Goal: Information Seeking & Learning: Learn about a topic

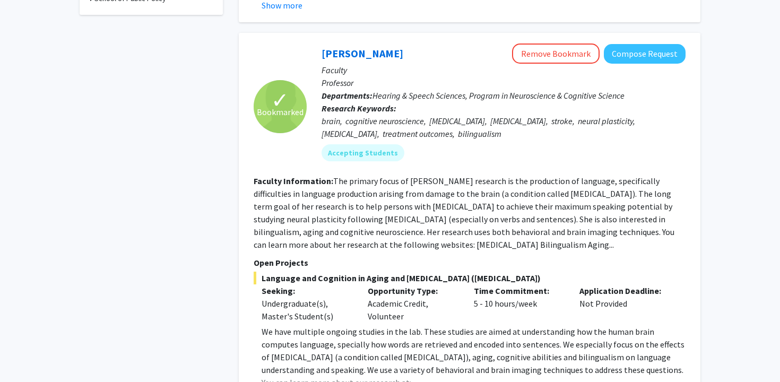
scroll to position [737, 0]
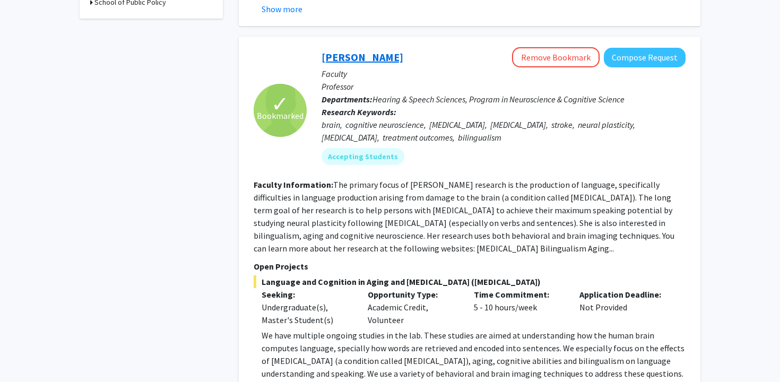
click at [402, 62] on link "[PERSON_NAME]" at bounding box center [363, 56] width 82 height 13
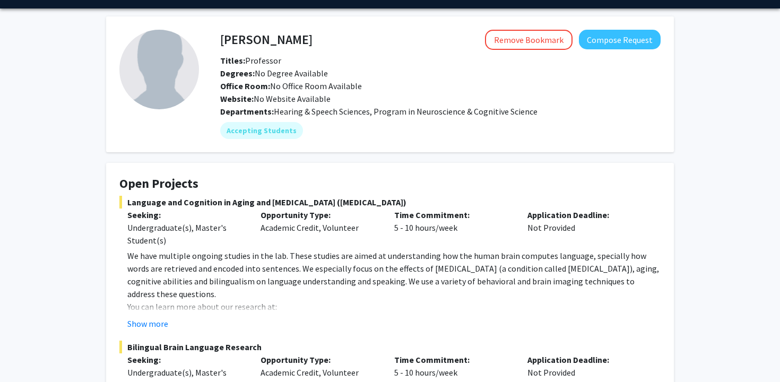
scroll to position [37, 0]
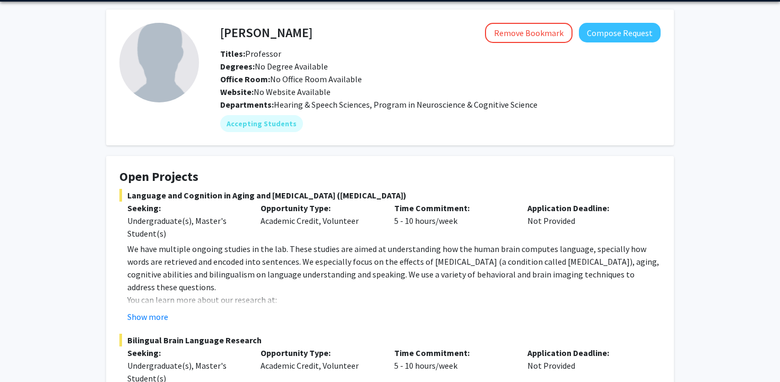
click at [180, 307] on link "[DOMAIN_NAME][MEDICAL_DATA]" at bounding box center [189, 312] width 125 height 11
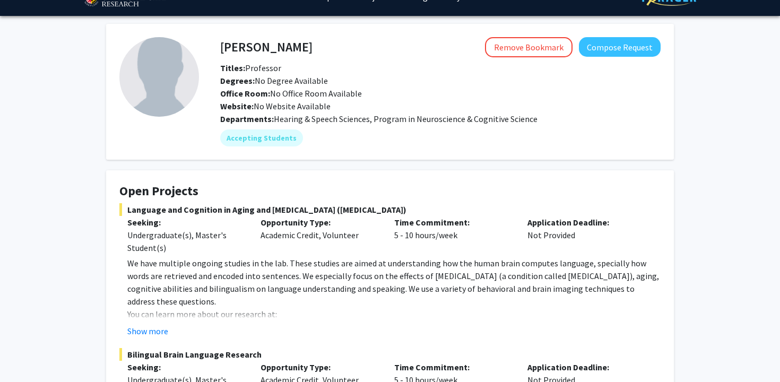
scroll to position [0, 0]
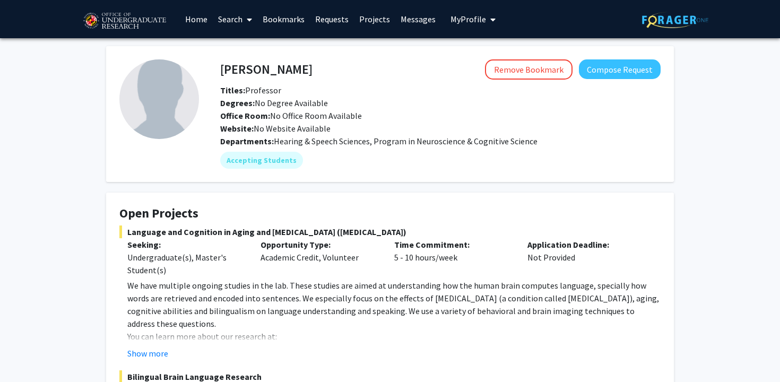
click at [199, 17] on link "Home" at bounding box center [196, 19] width 33 height 37
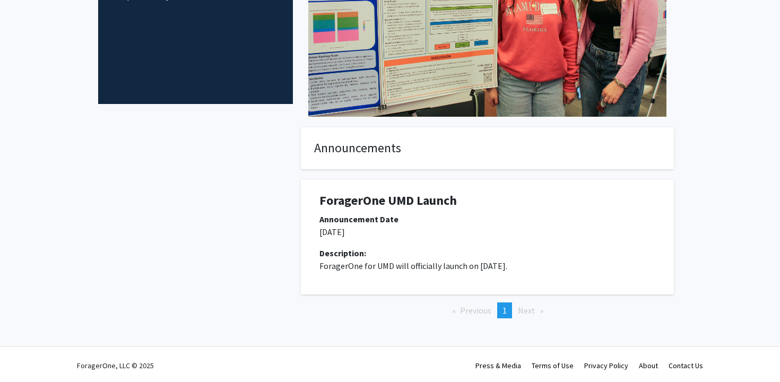
scroll to position [175, 0]
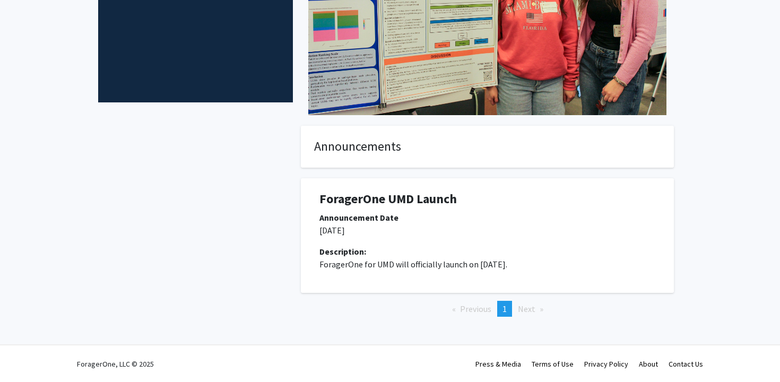
click at [421, 246] on div "Description:" at bounding box center [487, 251] width 336 height 13
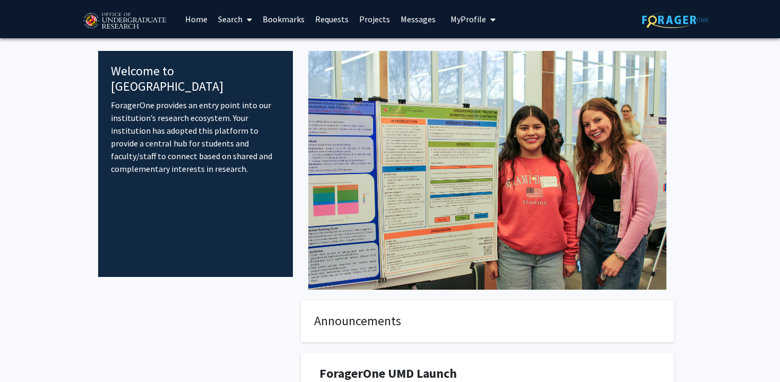
click at [213, 21] on link "Search" at bounding box center [235, 19] width 45 height 37
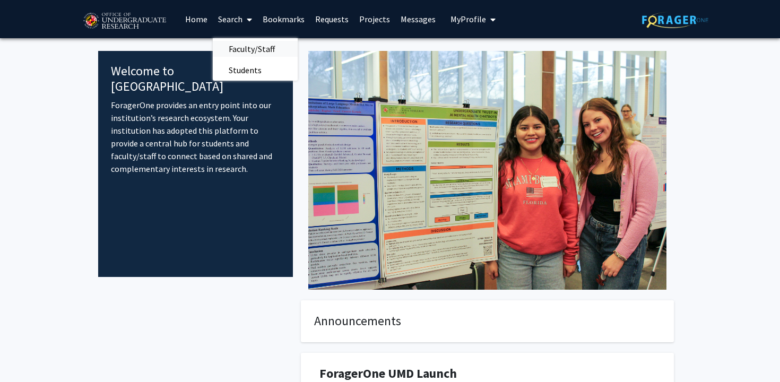
click at [230, 44] on span "Faculty/Staff" at bounding box center [252, 48] width 78 height 21
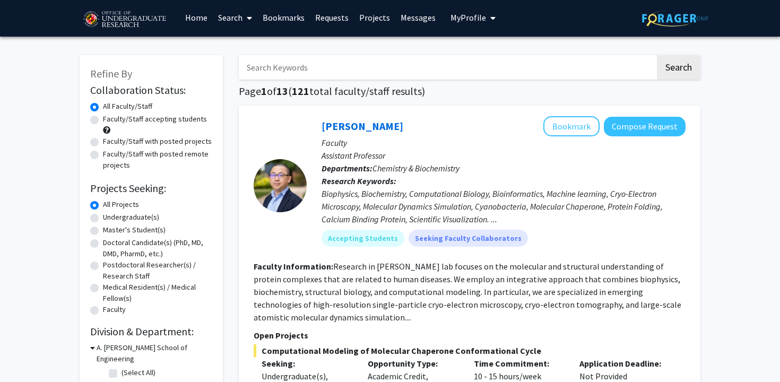
scroll to position [2, 0]
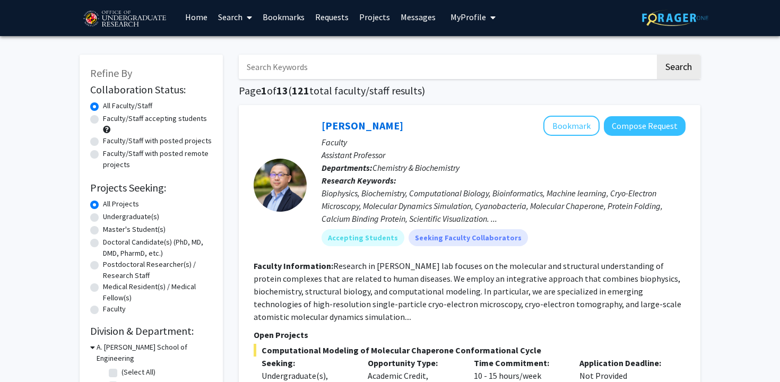
click at [127, 213] on label "Undergraduate(s)" at bounding box center [131, 216] width 56 height 11
click at [110, 213] on input "Undergraduate(s)" at bounding box center [106, 214] width 7 height 7
radio input "true"
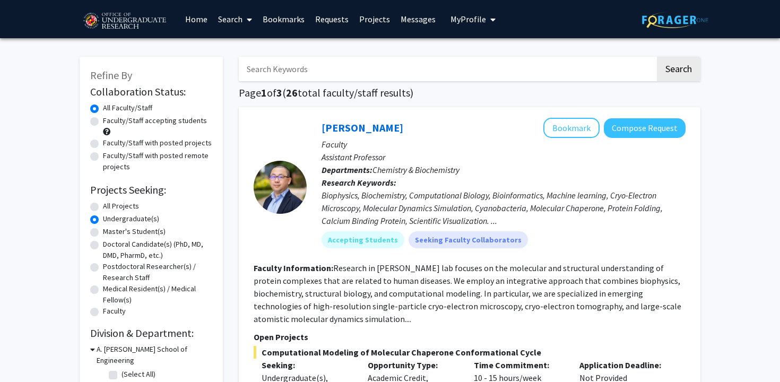
click at [168, 118] on label "Faculty/Staff accepting students" at bounding box center [155, 120] width 104 height 11
click at [110, 118] on input "Faculty/Staff accepting students" at bounding box center [106, 118] width 7 height 7
radio input "true"
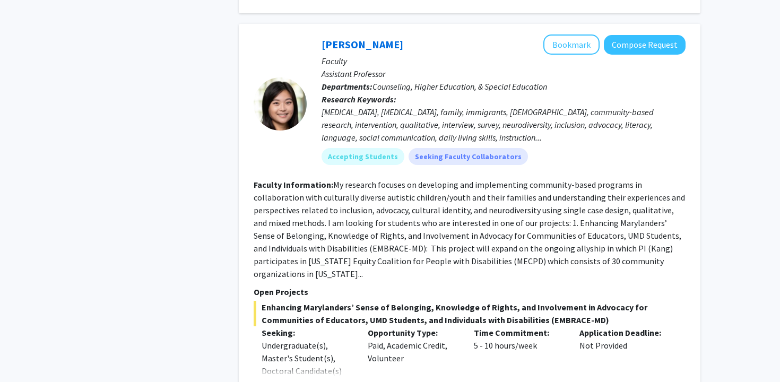
scroll to position [1870, 0]
click at [590, 49] on button "Bookmark" at bounding box center [571, 45] width 56 height 20
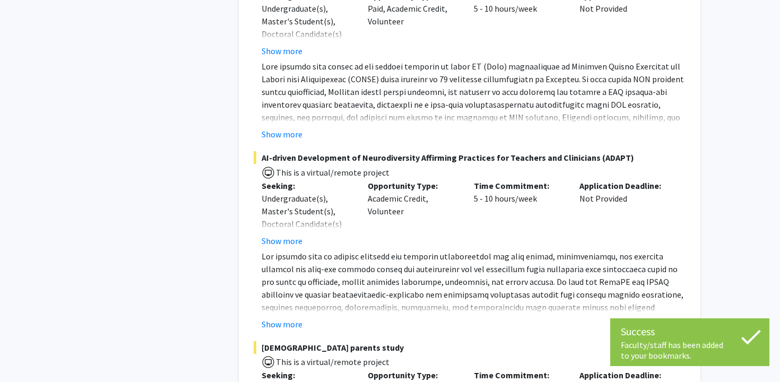
scroll to position [2280, 0]
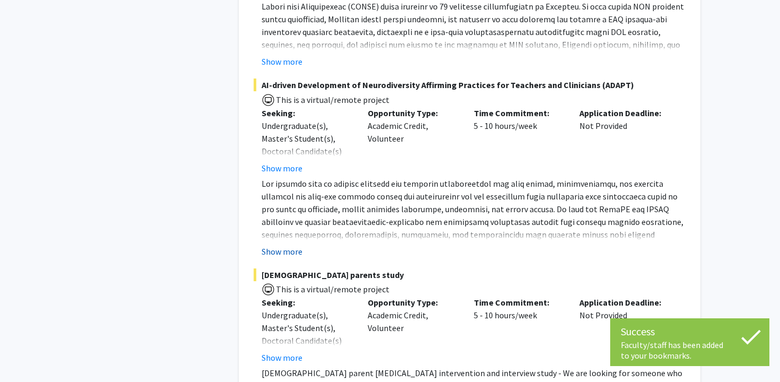
click at [293, 252] on button "Show more" at bounding box center [282, 251] width 41 height 13
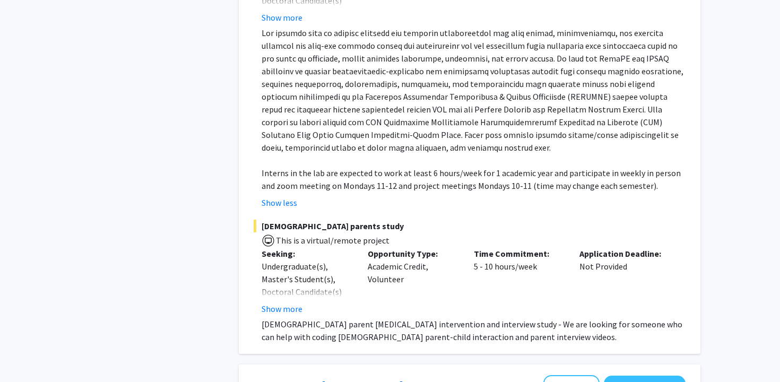
scroll to position [2432, 0]
click at [288, 308] on button "Show more" at bounding box center [282, 307] width 41 height 13
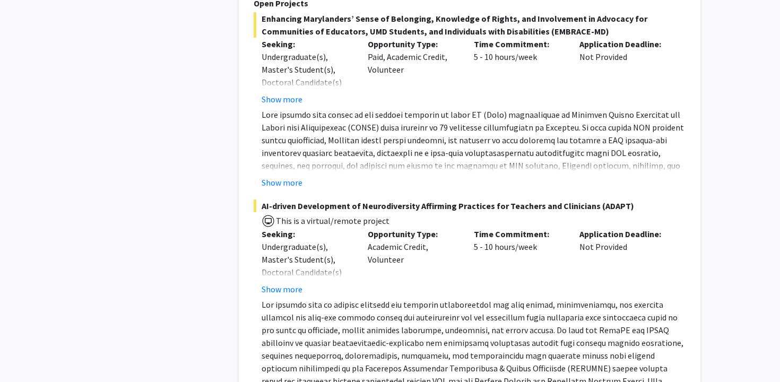
scroll to position [2060, 0]
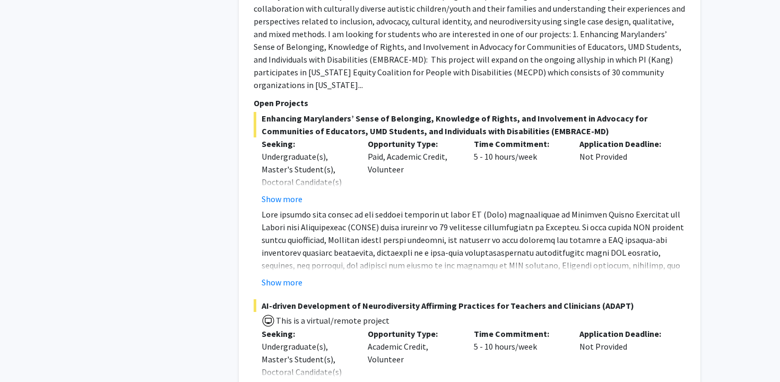
click at [287, 283] on button "Show more" at bounding box center [282, 282] width 41 height 13
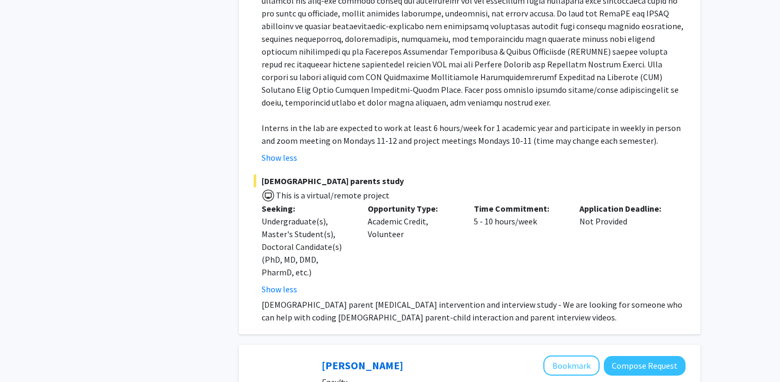
scroll to position [2754, 0]
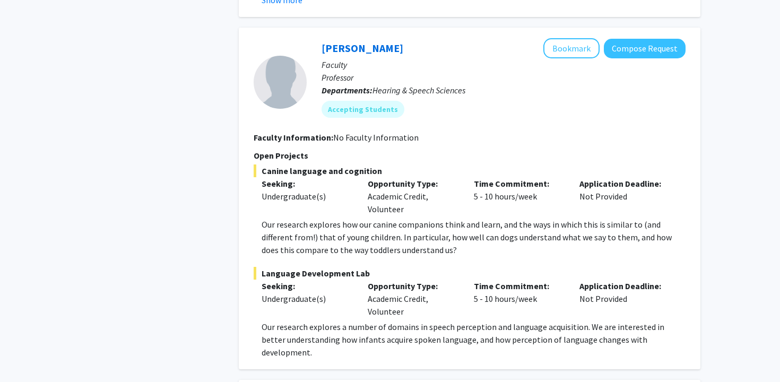
scroll to position [3458, 0]
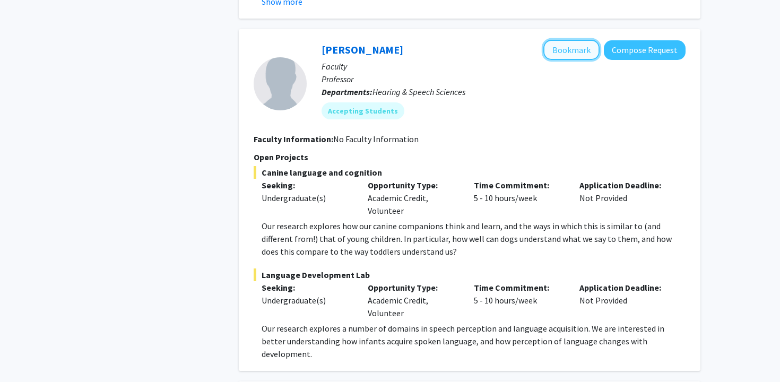
click at [579, 40] on button "Bookmark" at bounding box center [571, 50] width 56 height 20
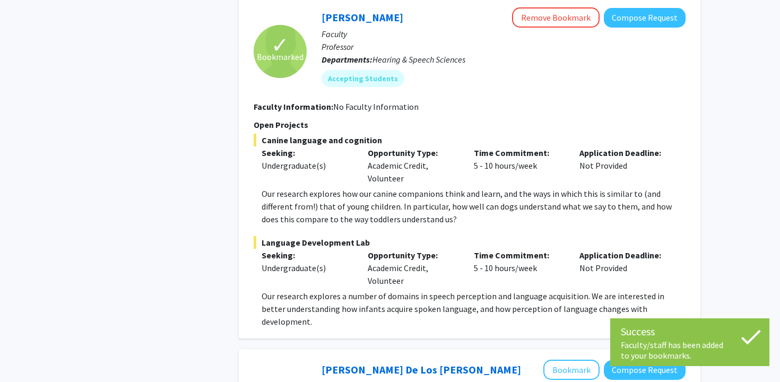
scroll to position [3492, 0]
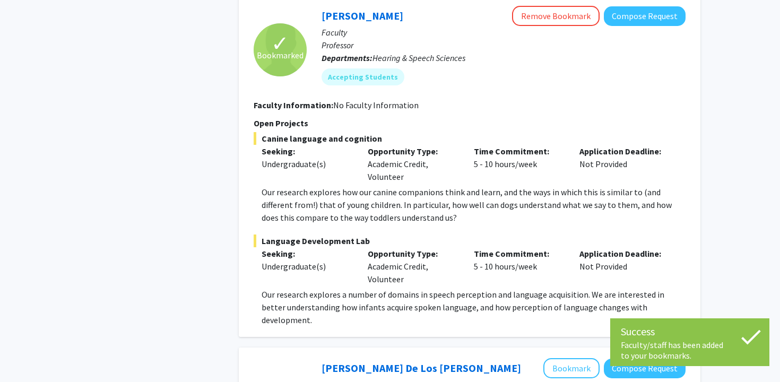
click at [314, 260] on div "Undergraduate(s)" at bounding box center [307, 266] width 90 height 13
click at [331, 235] on span "Language Development Lab" at bounding box center [470, 241] width 432 height 13
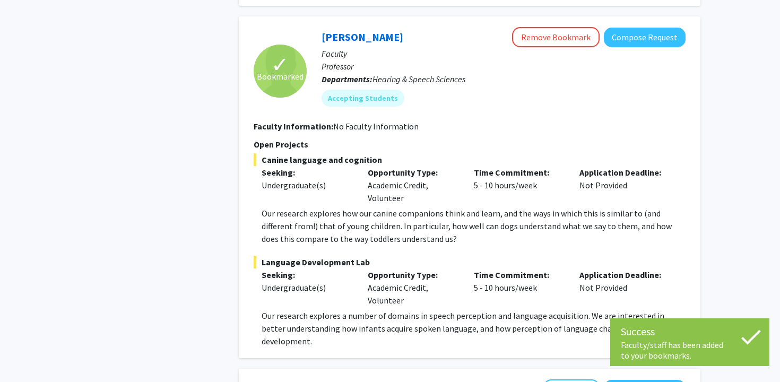
scroll to position [3459, 0]
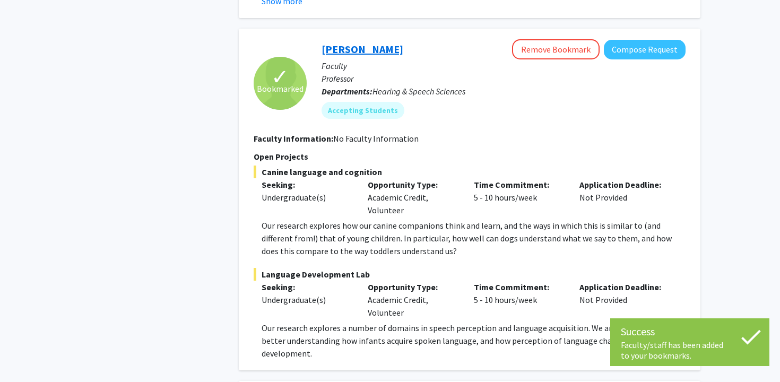
click at [380, 42] on link "[PERSON_NAME]" at bounding box center [363, 48] width 82 height 13
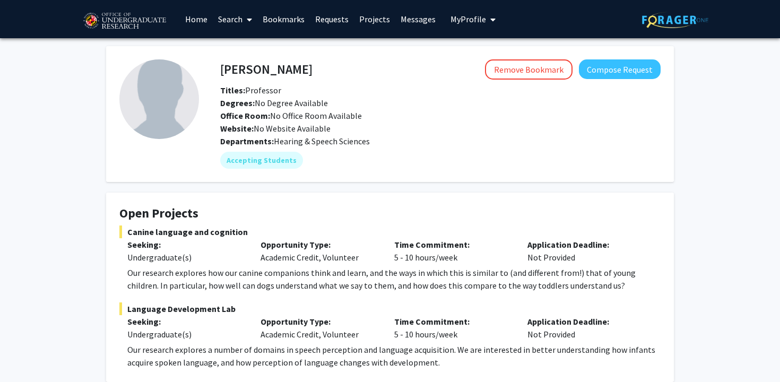
scroll to position [5, 0]
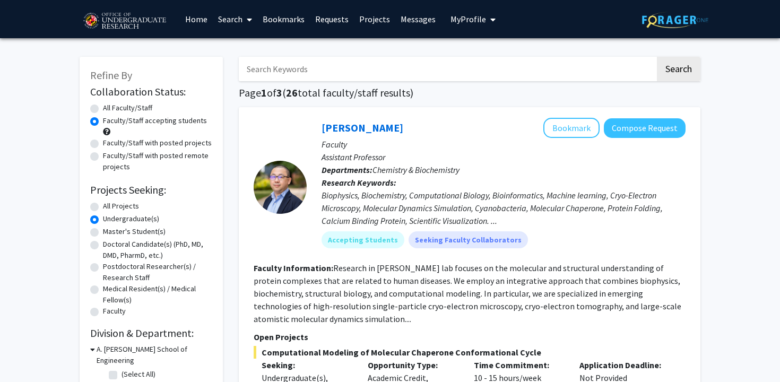
click at [398, 71] on input "Search Keywords" at bounding box center [447, 69] width 416 height 24
type input "neuro"
click at [657, 57] on button "Search" at bounding box center [679, 69] width 44 height 24
radio input "true"
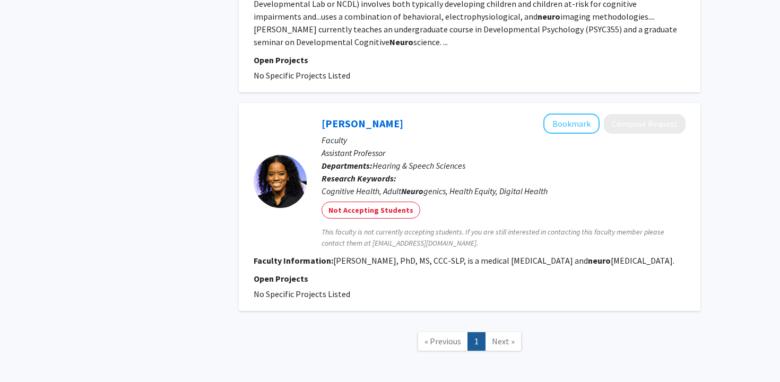
scroll to position [3124, 0]
